Goal: Task Accomplishment & Management: Manage account settings

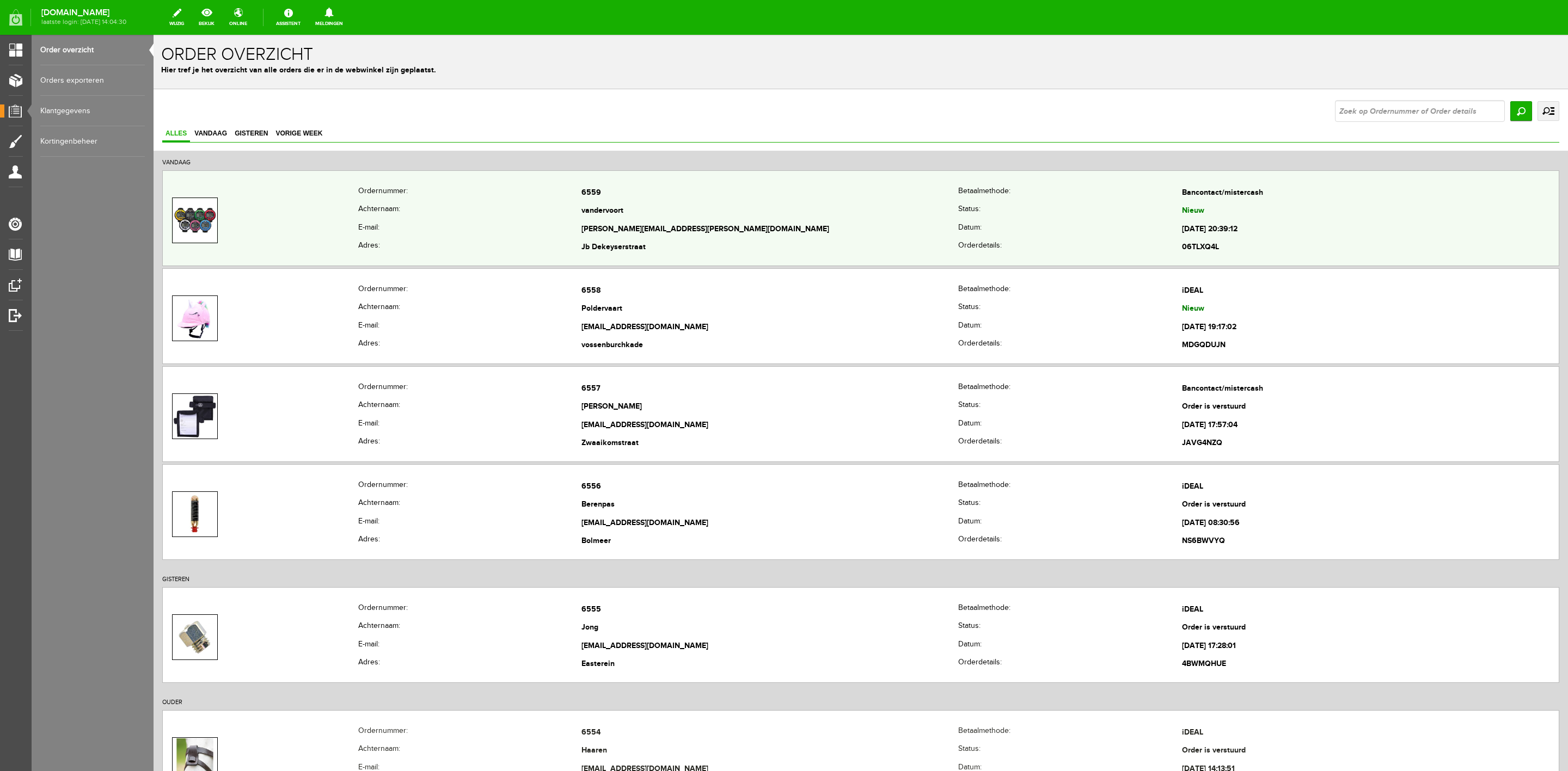
click at [274, 237] on td at bounding box center [260, 221] width 195 height 73
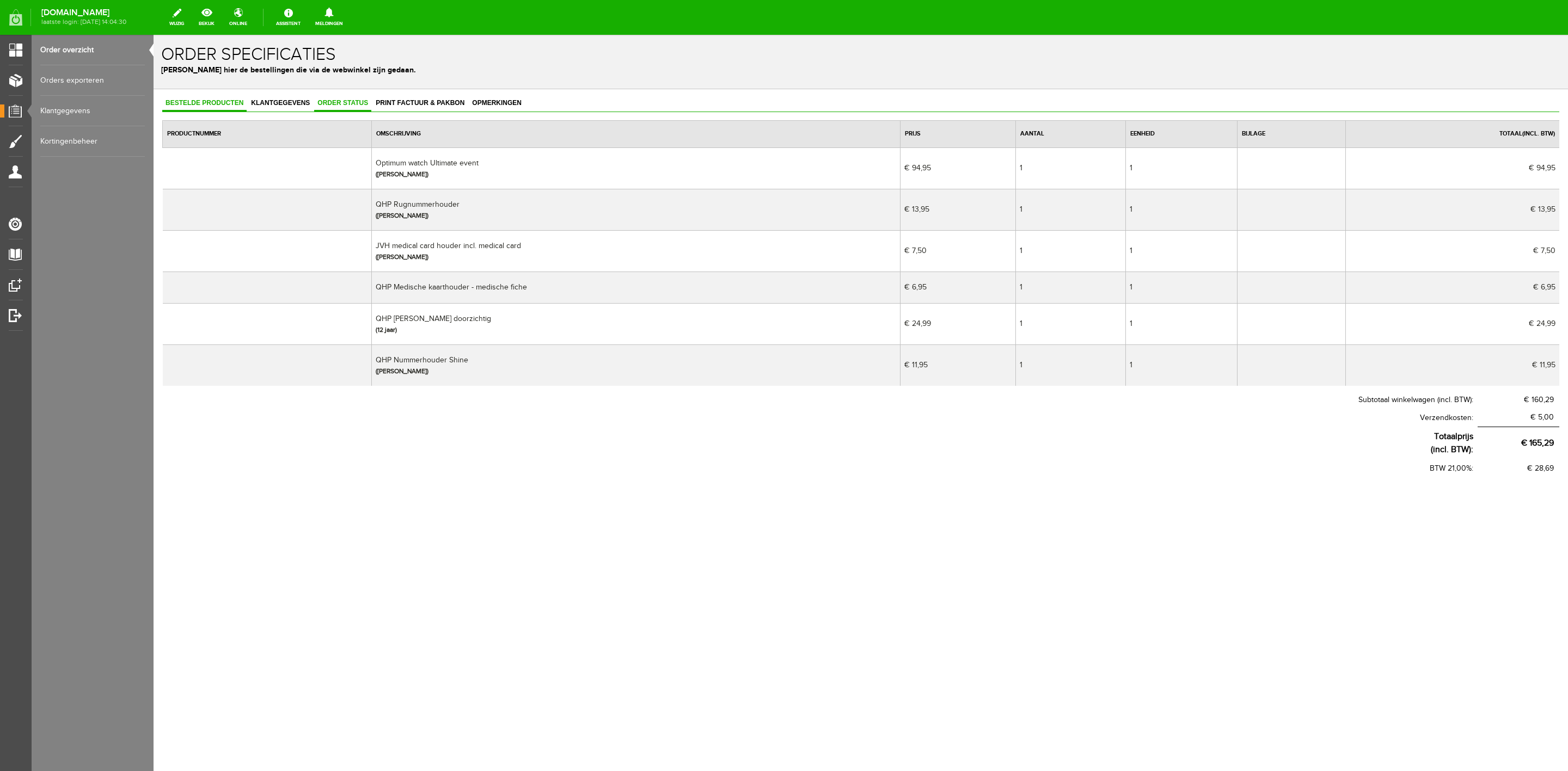
click at [314, 100] on span "Order status" at bounding box center [342, 103] width 57 height 7
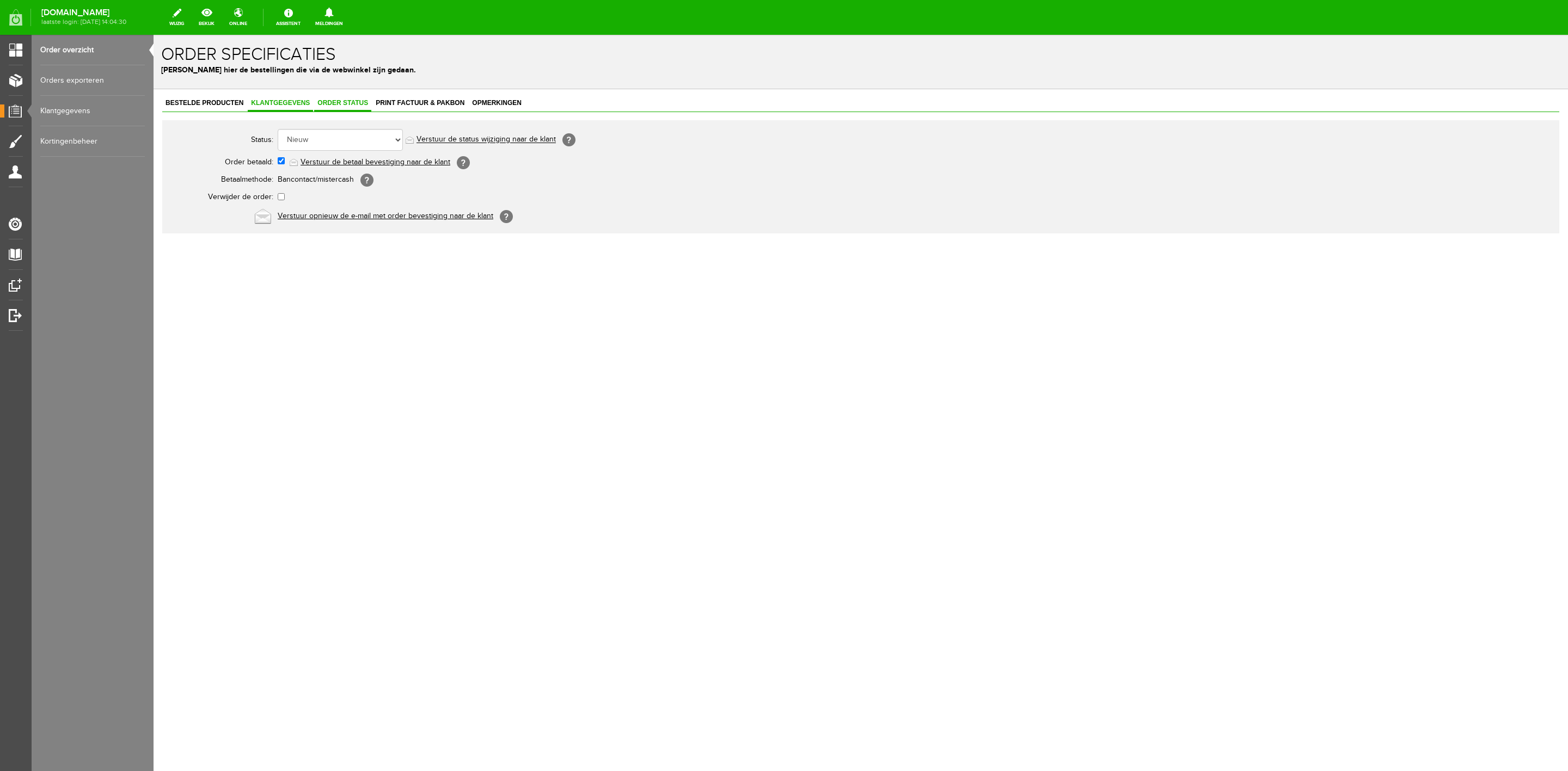
click at [291, 103] on span "Klantgegevens" at bounding box center [281, 103] width 65 height 7
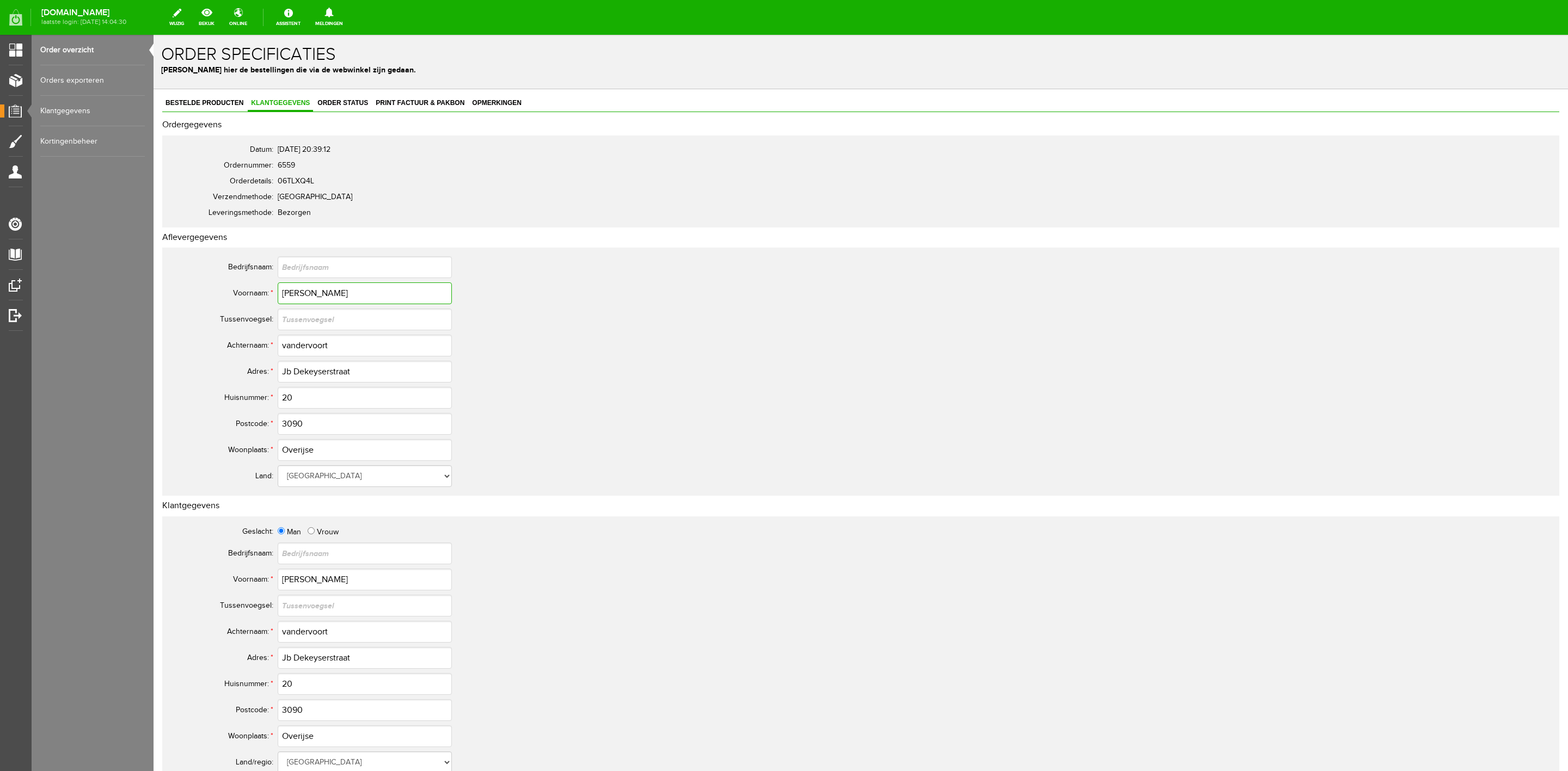
click at [303, 301] on input "[PERSON_NAME]" at bounding box center [365, 293] width 174 height 22
click at [327, 346] on input "vandervoort" at bounding box center [365, 346] width 174 height 22
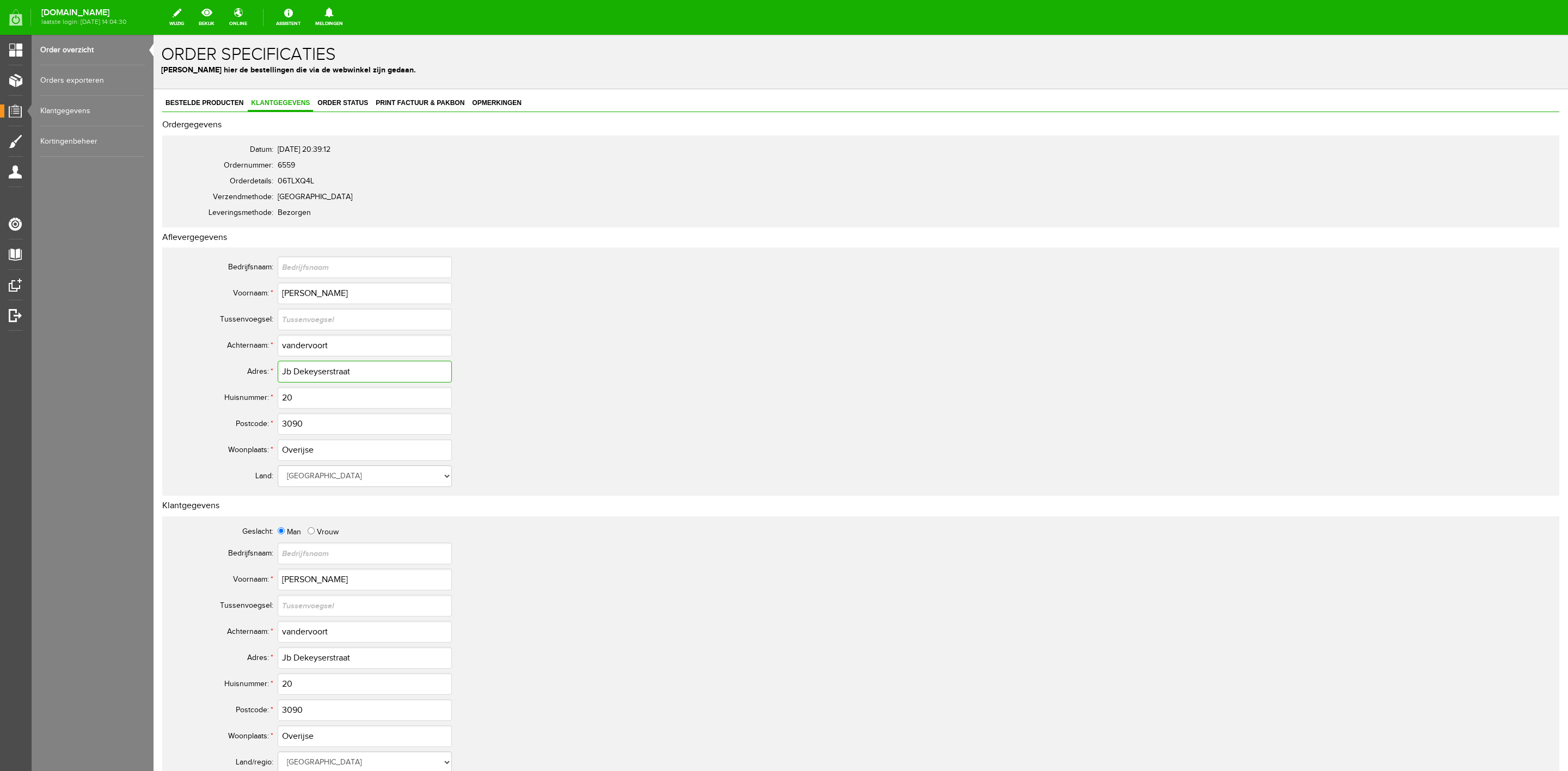
click at [336, 369] on input "Jb Dekeyserstraat" at bounding box center [365, 371] width 174 height 22
click at [366, 112] on link "Order status" at bounding box center [342, 103] width 57 height 15
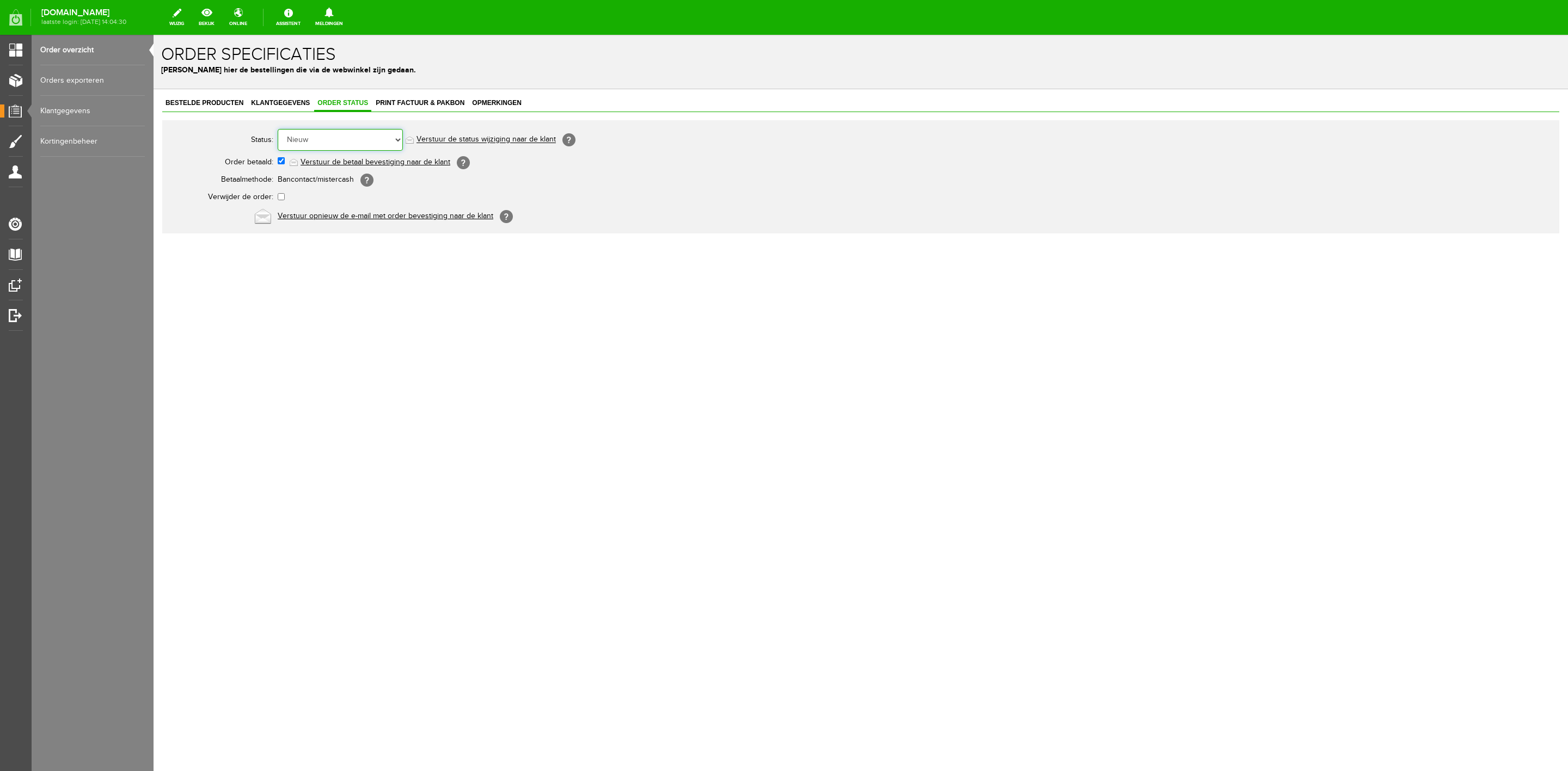
click at [360, 138] on select "Order niet afgerond Nieuw Order in behandeling Wacht op leverancier Wacht op be…" at bounding box center [341, 140] width 125 height 22
select select "5"
click at [278, 129] on select "Order niet afgerond Nieuw Order in behandeling Wacht op leverancier Wacht op be…" at bounding box center [341, 140] width 125 height 22
click at [454, 139] on link "Verstuur de status wijziging naar de klant" at bounding box center [485, 140] width 139 height 9
click at [263, 100] on span "Klantgegevens" at bounding box center [281, 103] width 65 height 7
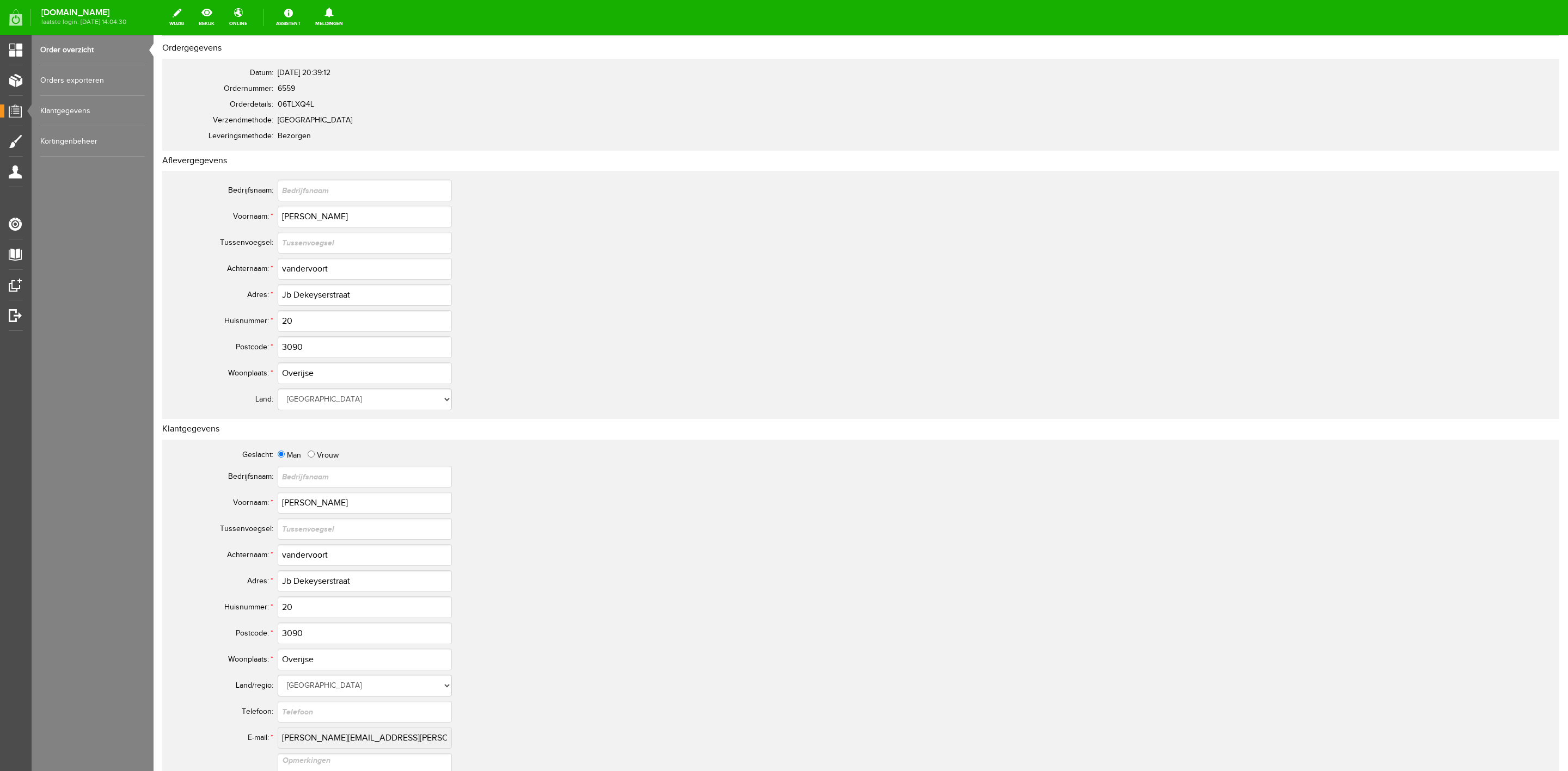
scroll to position [82, 0]
